Goal: Task Accomplishment & Management: Use online tool/utility

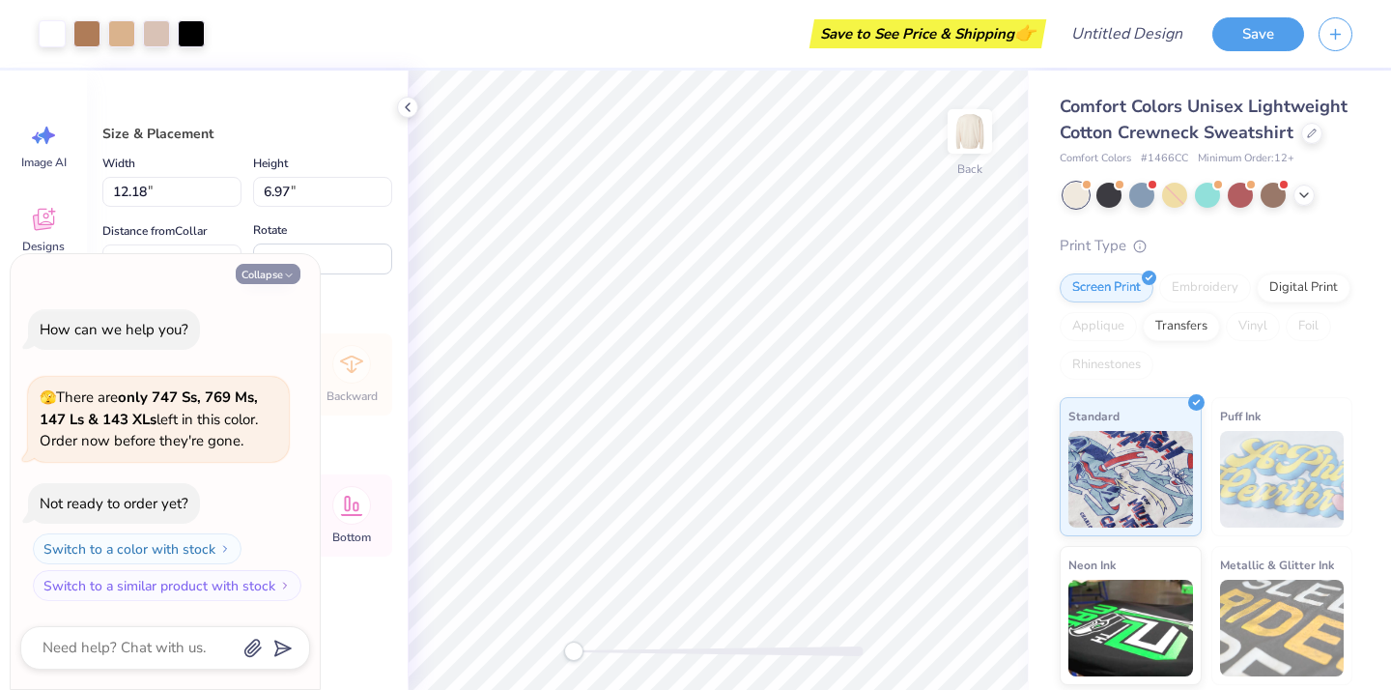
click at [261, 274] on button "Collapse" at bounding box center [268, 274] width 65 height 20
type textarea "x"
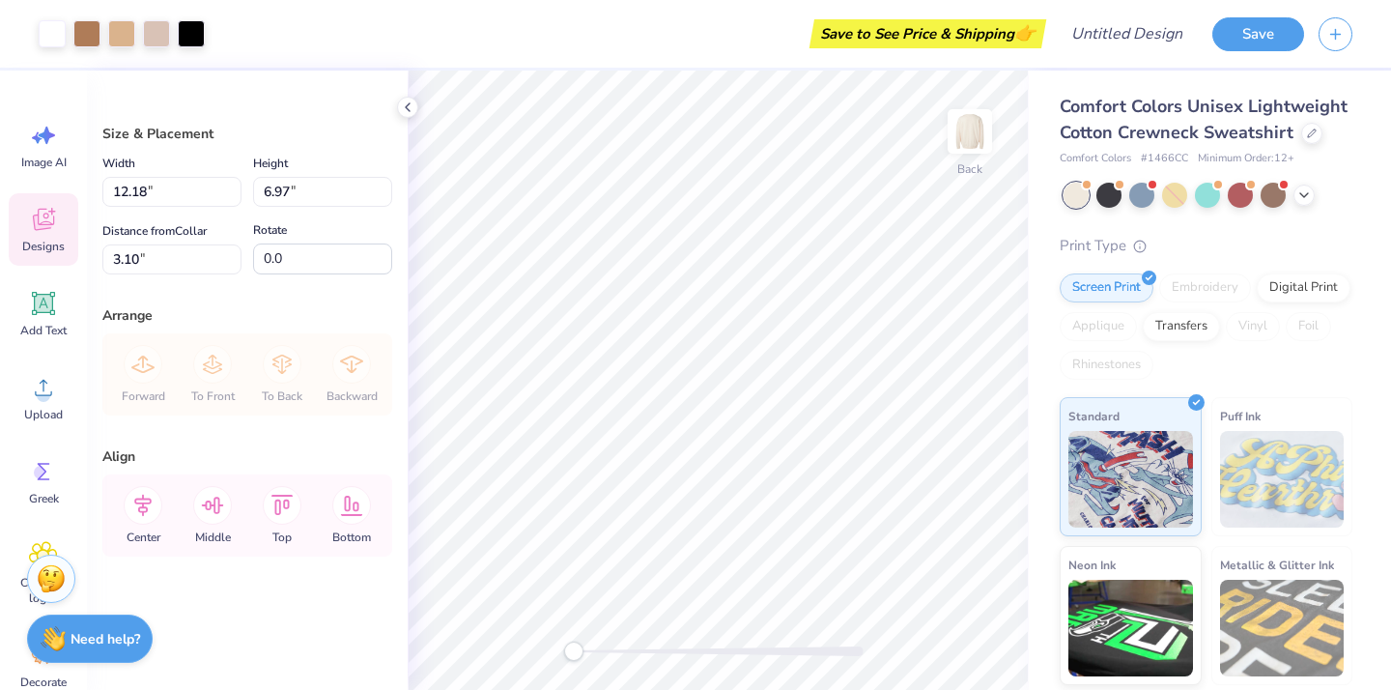
click at [66, 240] on div "Designs" at bounding box center [44, 229] width 70 height 72
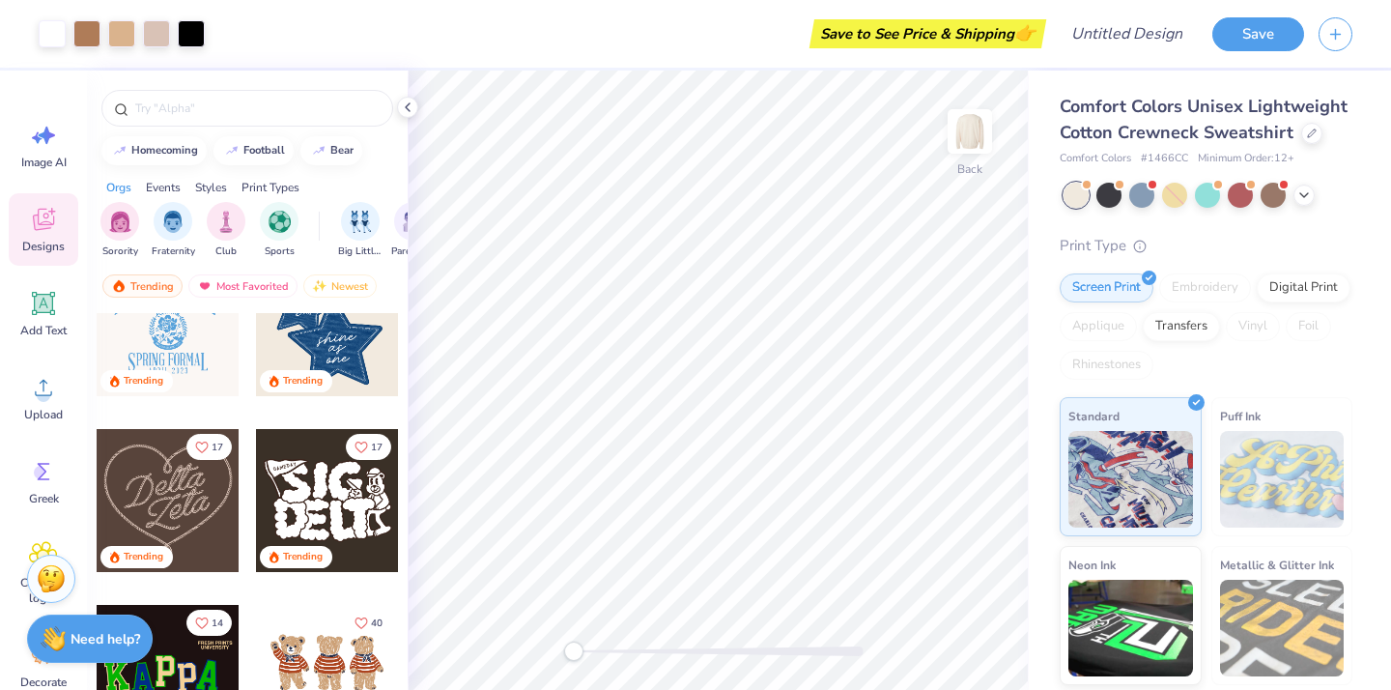
scroll to position [590, 0]
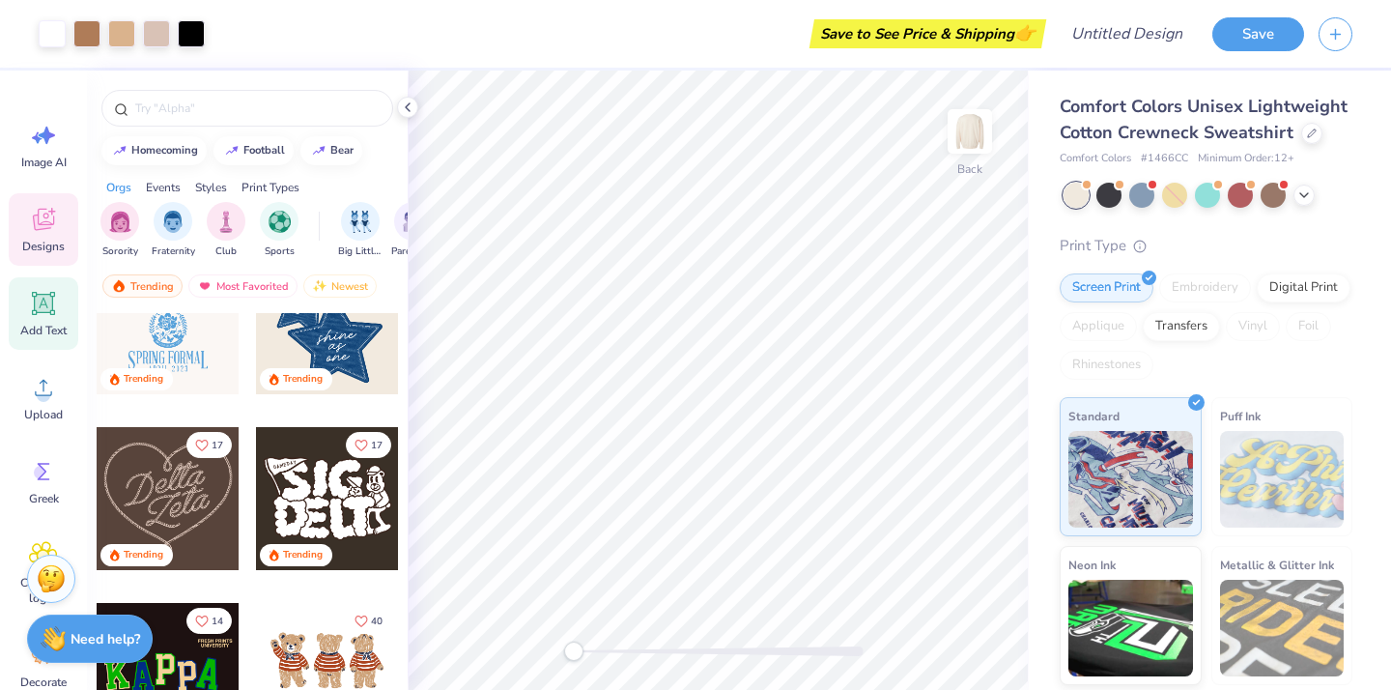
click at [46, 325] on span "Add Text" at bounding box center [43, 330] width 46 height 15
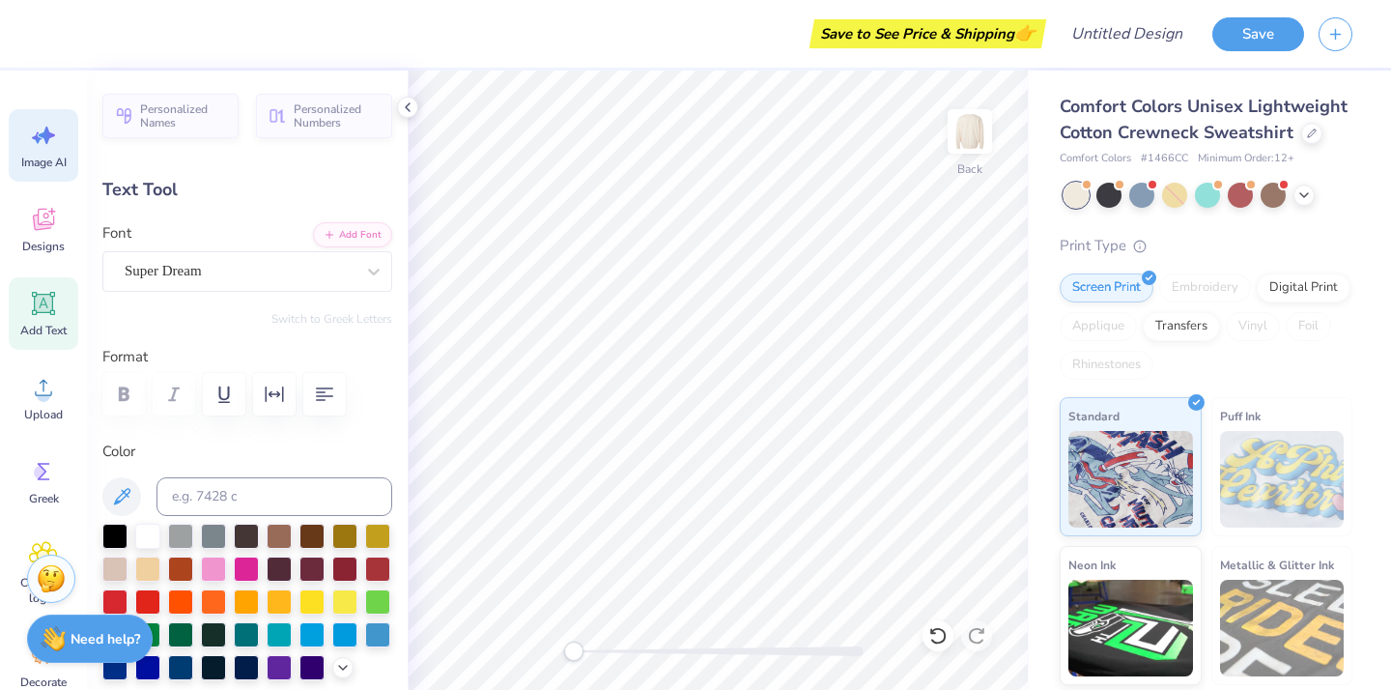
click at [52, 164] on span "Image AI" at bounding box center [43, 162] width 45 height 15
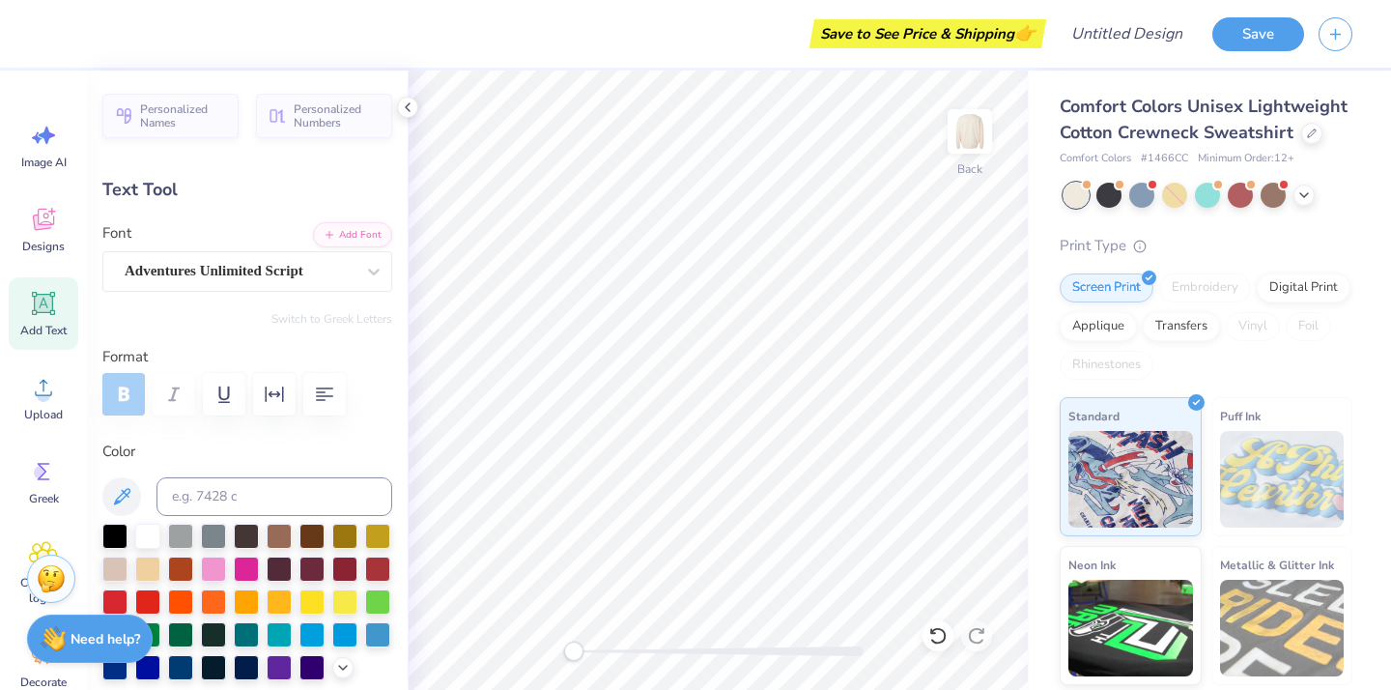
scroll to position [0, 0]
type textarea "25"
type input "0.0"
click at [411, 100] on icon at bounding box center [407, 107] width 15 height 15
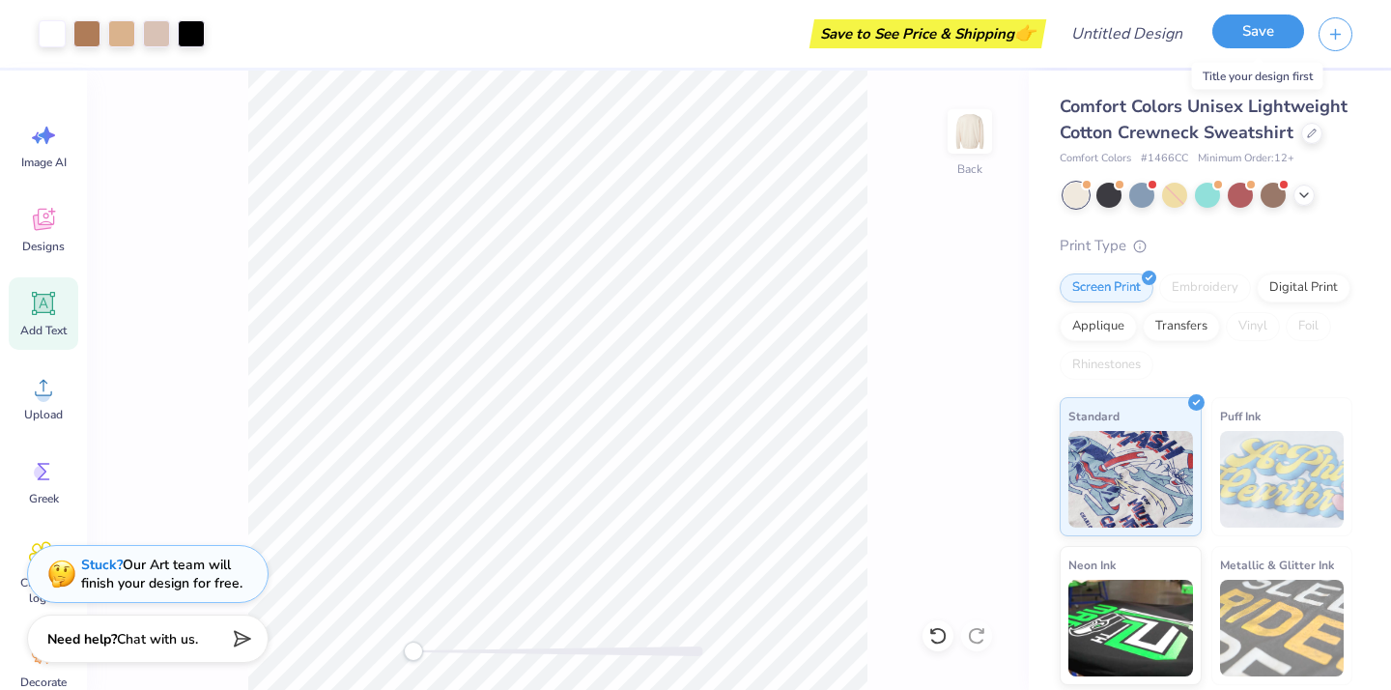
click at [1261, 36] on button "Save" at bounding box center [1258, 31] width 92 height 34
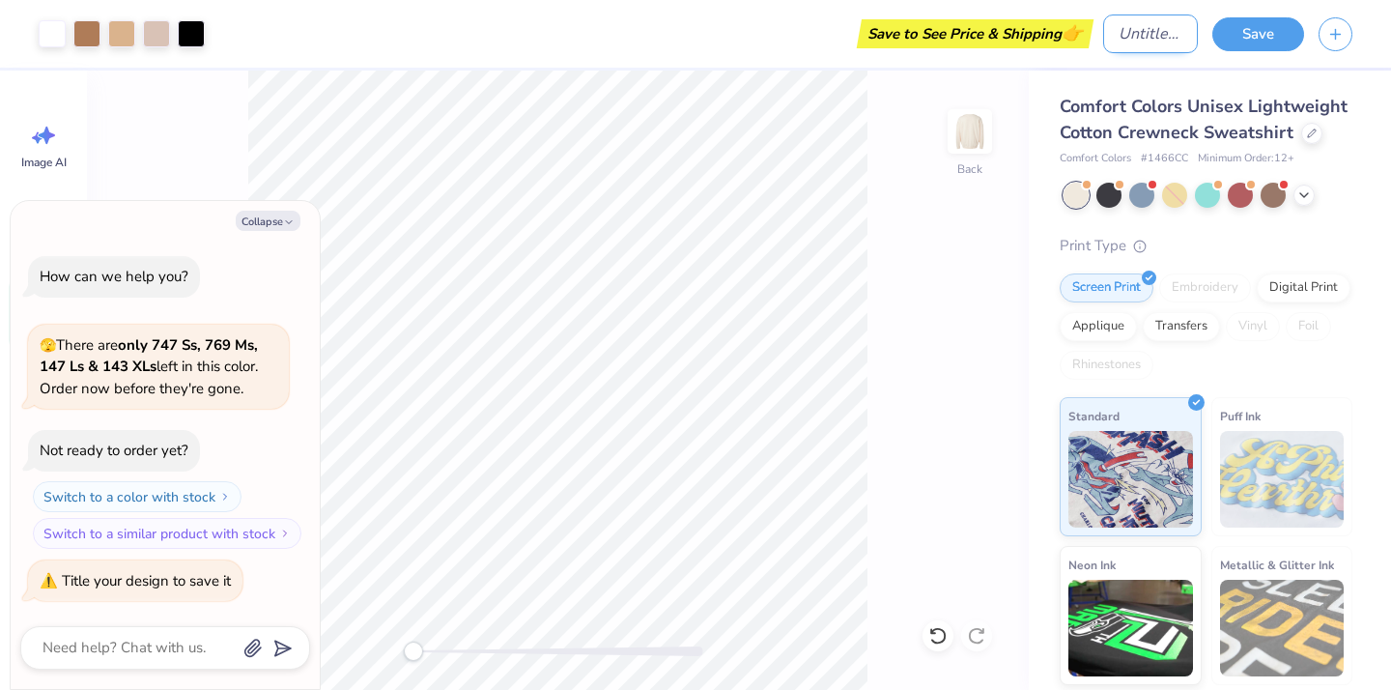
type textarea "x"
click at [1106, 36] on input "Design Title" at bounding box center [1150, 33] width 95 height 39
type input "z"
type textarea "x"
type input "ze"
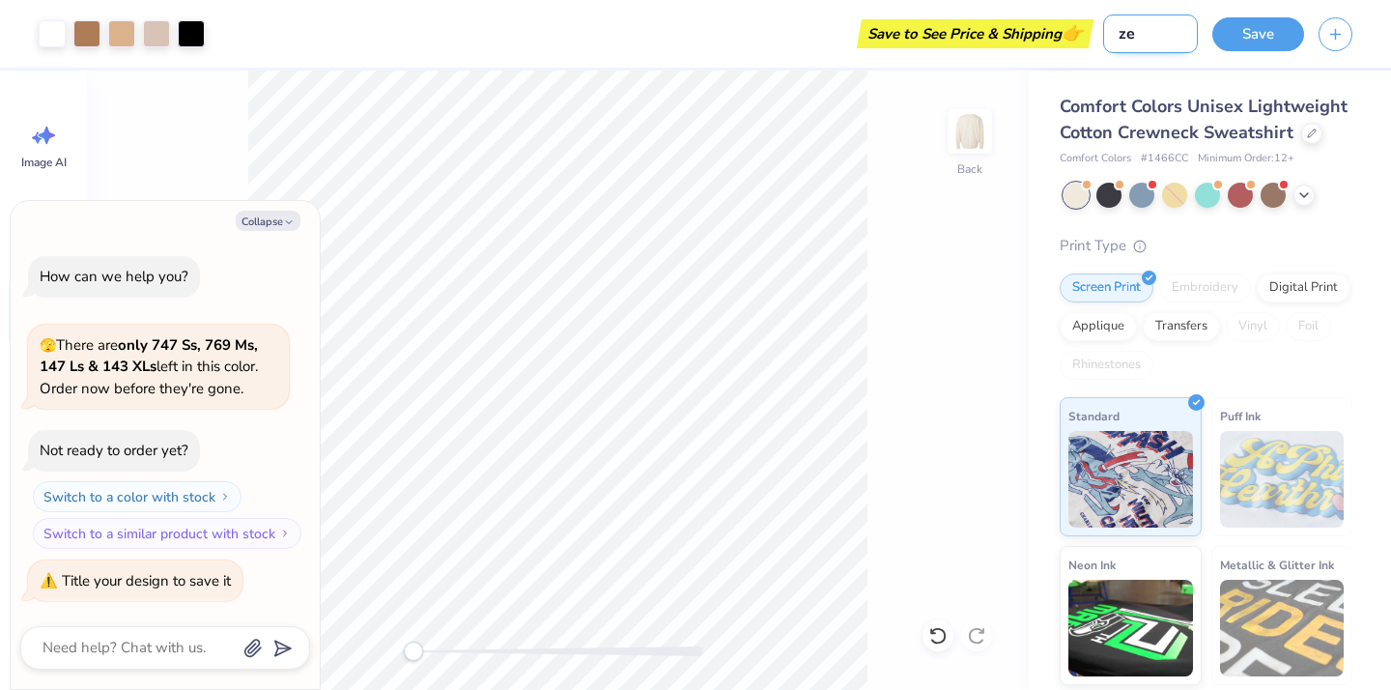
type textarea "x"
type input "zet"
type textarea "x"
type input "zeta"
type textarea "x"
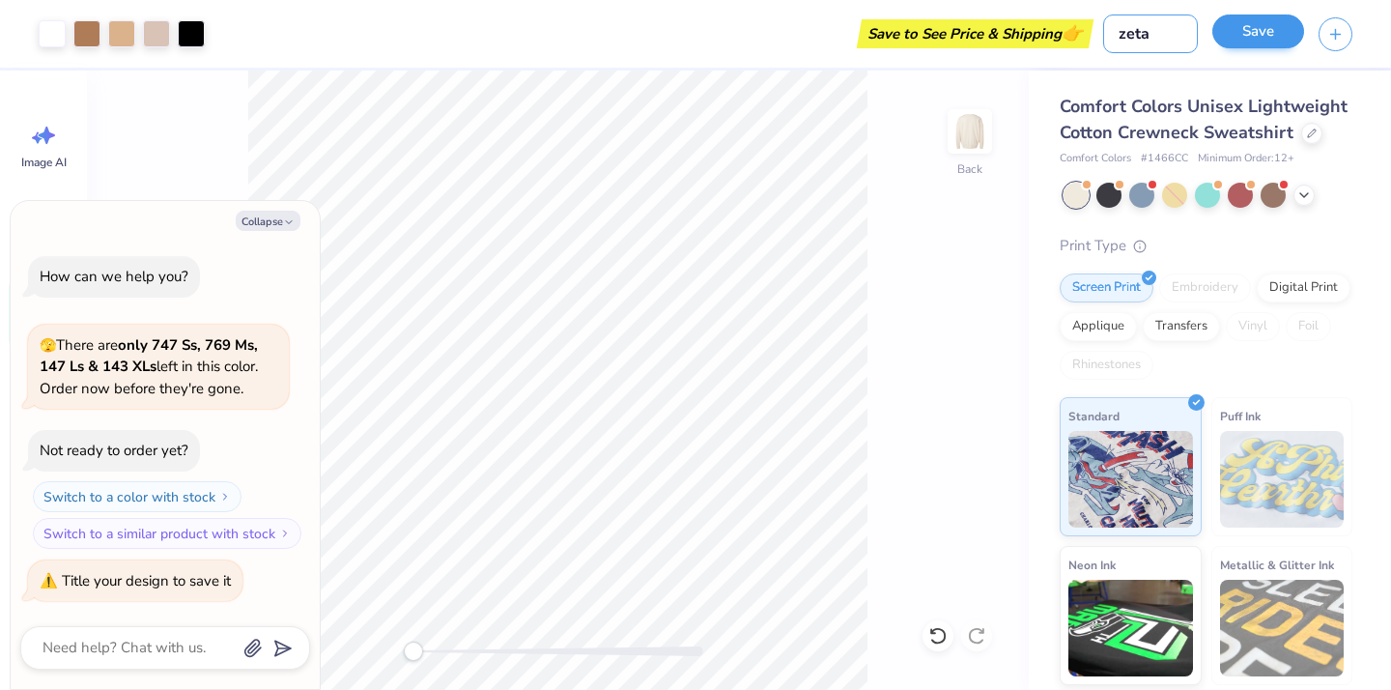
type input "zeta"
click at [1254, 40] on button "Save" at bounding box center [1258, 31] width 92 height 34
type textarea "x"
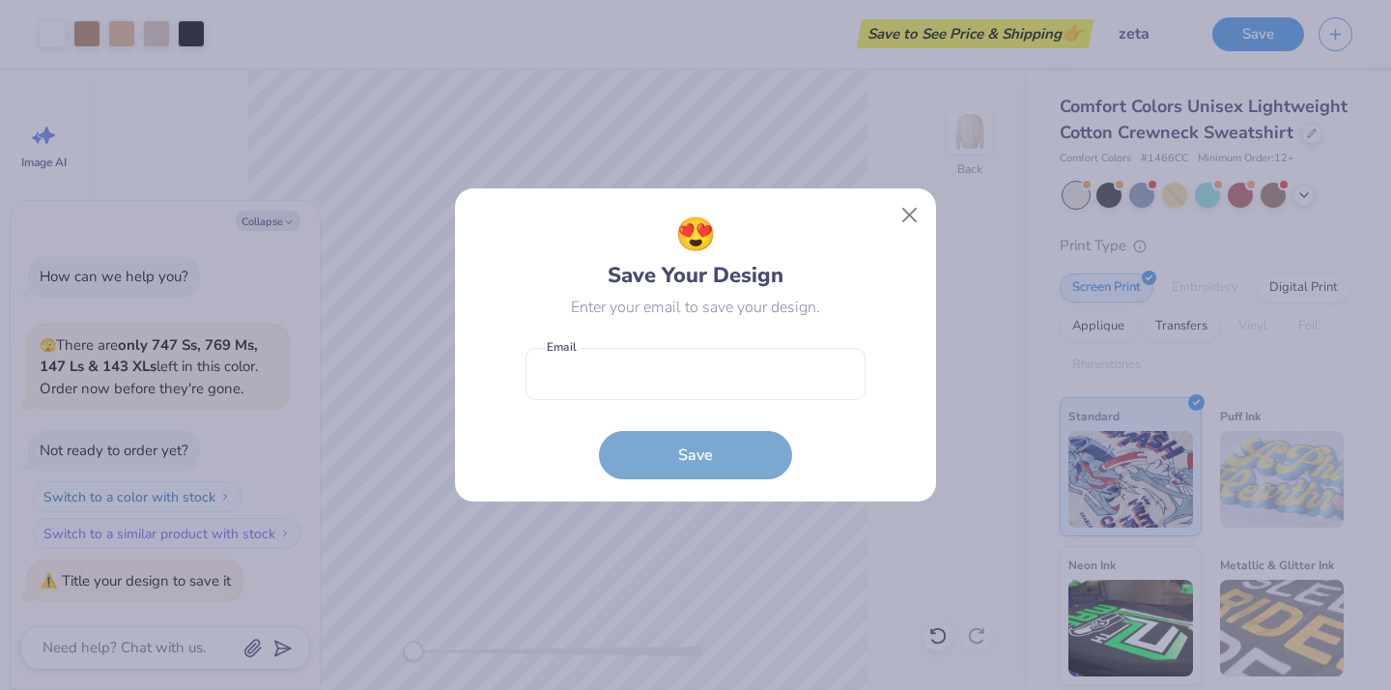
click at [710, 455] on form "Email is a required field Email Save" at bounding box center [696, 409] width 340 height 142
click at [912, 212] on button "Close" at bounding box center [910, 215] width 37 height 37
